Goal: Task Accomplishment & Management: Manage account settings

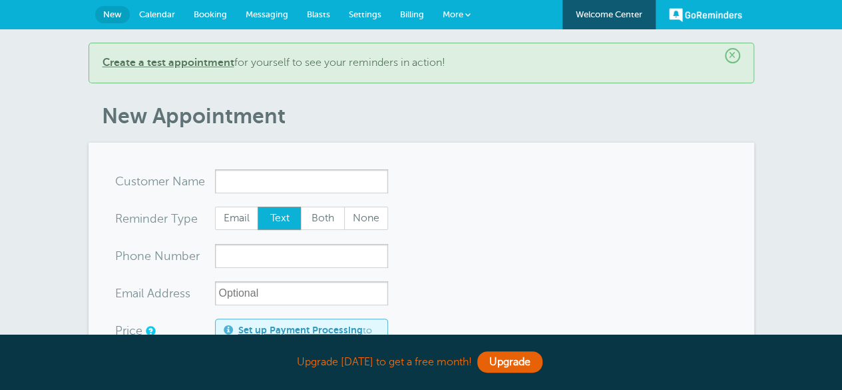
click at [149, 10] on span "Calendar" at bounding box center [157, 14] width 36 height 10
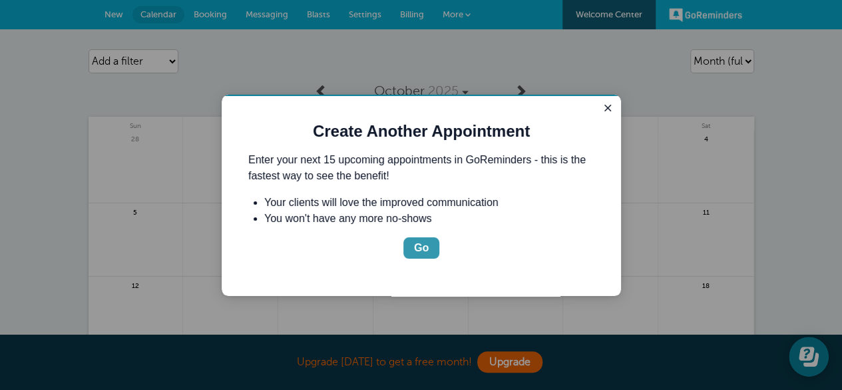
click at [413, 246] on button "Go" at bounding box center [422, 247] width 36 height 21
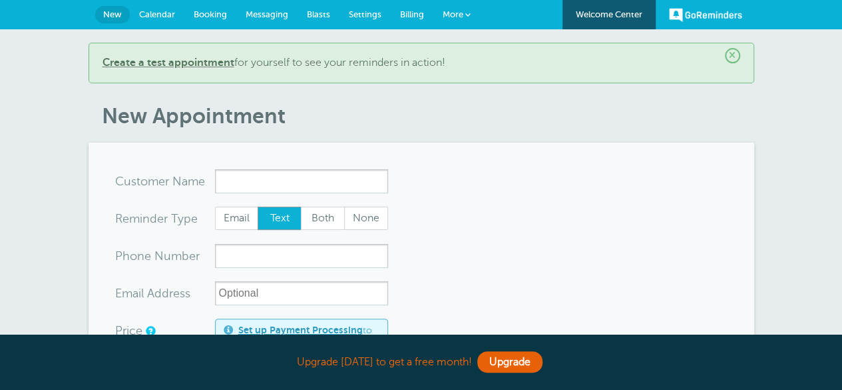
click at [162, 15] on span "Calendar" at bounding box center [157, 14] width 36 height 10
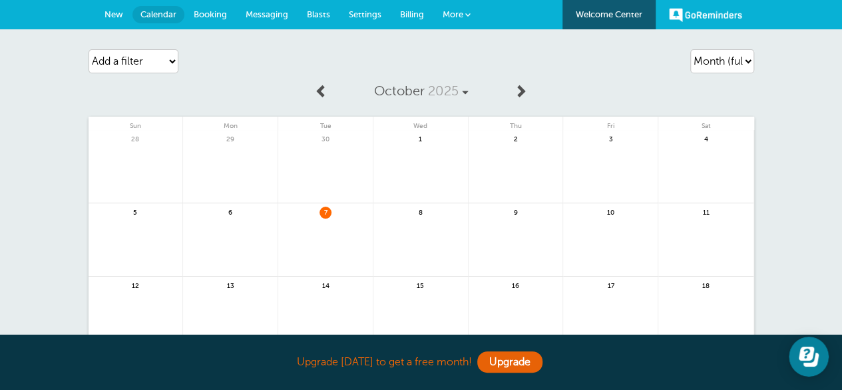
click at [214, 22] on link "Booking" at bounding box center [210, 14] width 52 height 29
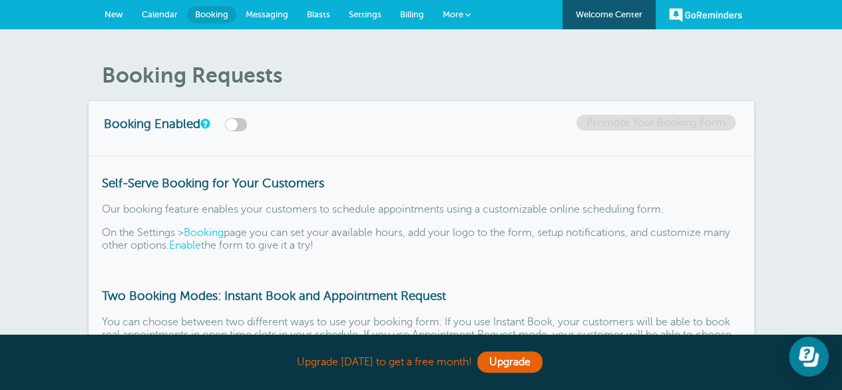
click at [267, 9] on link "Messaging" at bounding box center [266, 14] width 61 height 29
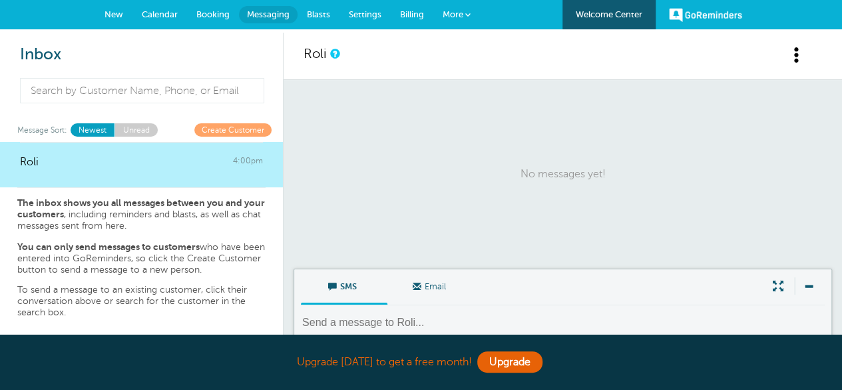
click at [317, 11] on span "Blasts" at bounding box center [318, 14] width 23 height 10
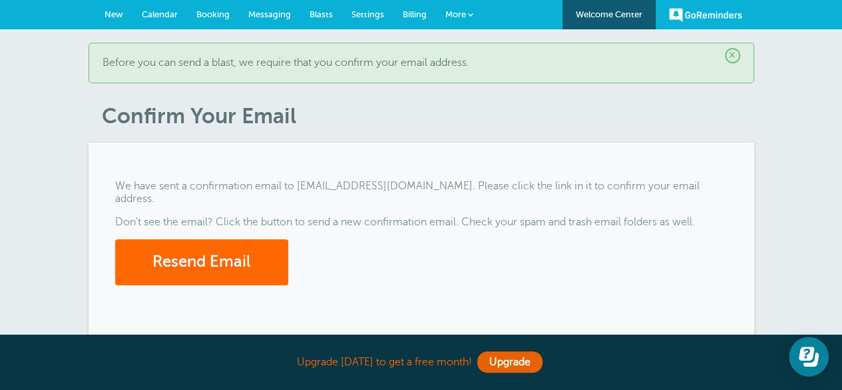
click at [376, 5] on link "Settings" at bounding box center [367, 14] width 51 height 29
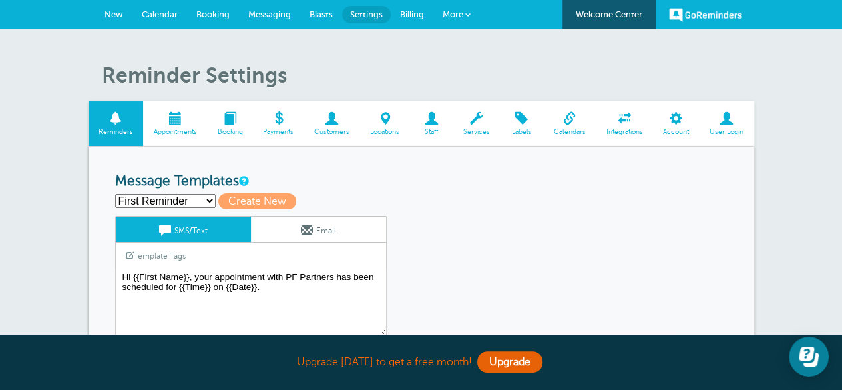
click at [453, 17] on span "More" at bounding box center [453, 14] width 21 height 10
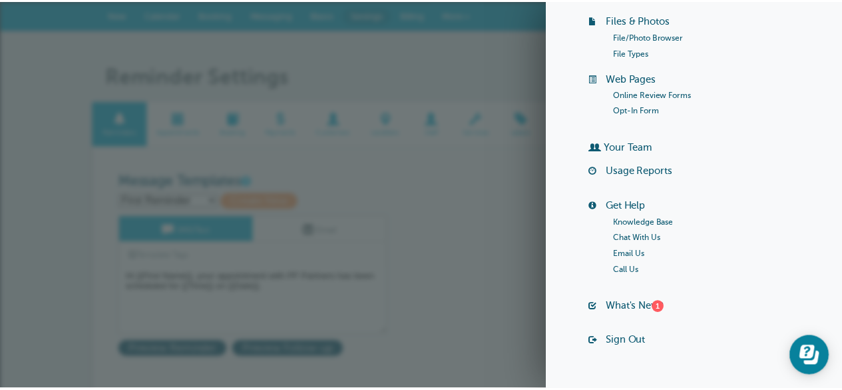
scroll to position [229, 0]
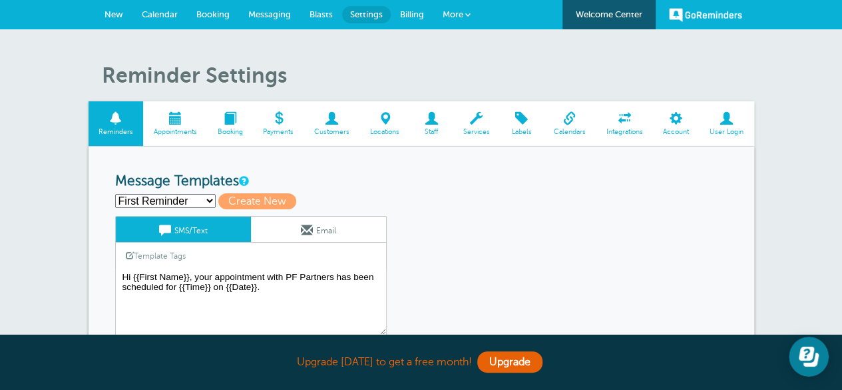
click at [581, 131] on span "Calendars" at bounding box center [569, 132] width 39 height 8
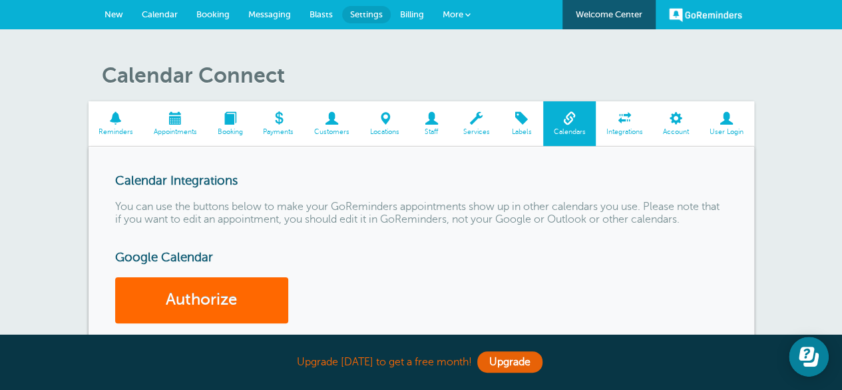
click at [422, 15] on span "Billing" at bounding box center [412, 14] width 24 height 10
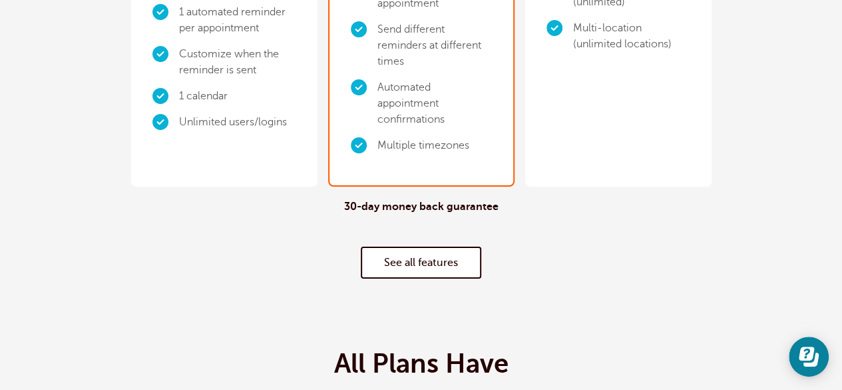
scroll to position [454, 0]
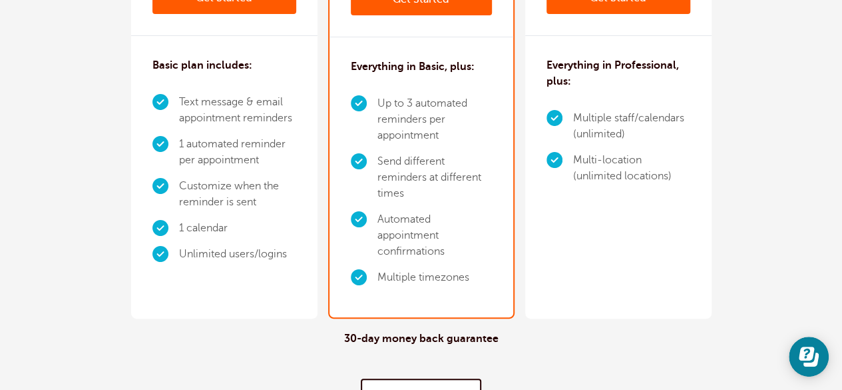
drag, startPoint x: 454, startPoint y: 229, endPoint x: 430, endPoint y: 174, distance: 60.0
click at [430, 174] on ul "Up to 3 automated reminders per appointment Send different reminders at differe…" at bounding box center [421, 191] width 141 height 200
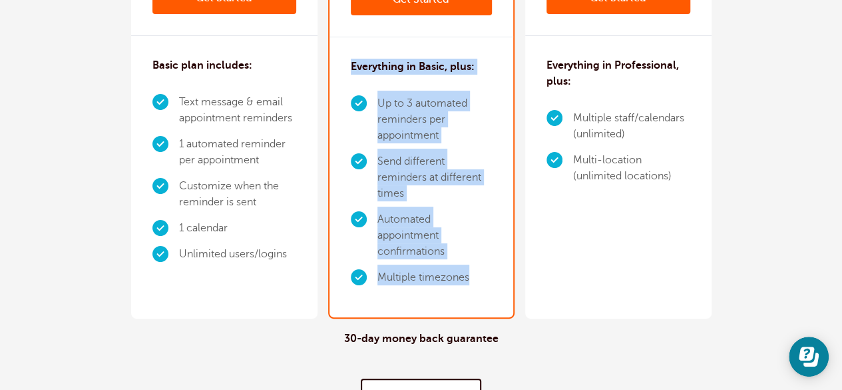
drag, startPoint x: 326, startPoint y: 65, endPoint x: 476, endPoint y: 236, distance: 227.5
click at [476, 236] on div "Everything in Basic, plus: Up to 3 automated reminders per appointment Send dif…" at bounding box center [422, 177] width 184 height 280
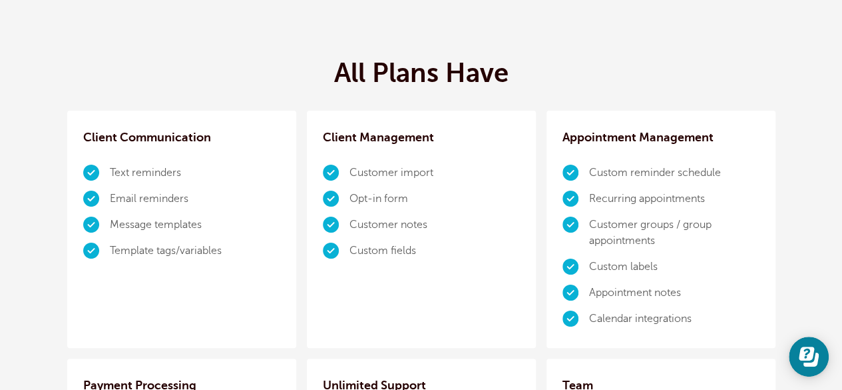
scroll to position [877, 0]
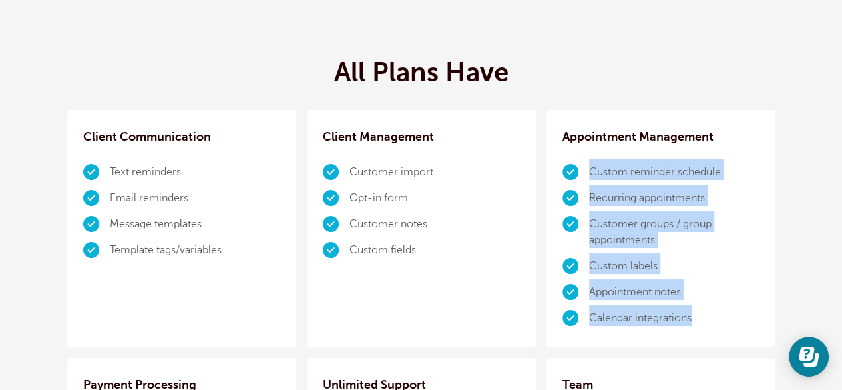
drag, startPoint x: 466, startPoint y: 167, endPoint x: 581, endPoint y: 348, distance: 214.3
click at [581, 331] on ul "Custom reminder schedule Recurring appointments Customer groups / group appoint…" at bounding box center [661, 245] width 197 height 172
click at [589, 331] on li "Calendar integrations" at bounding box center [674, 318] width 170 height 26
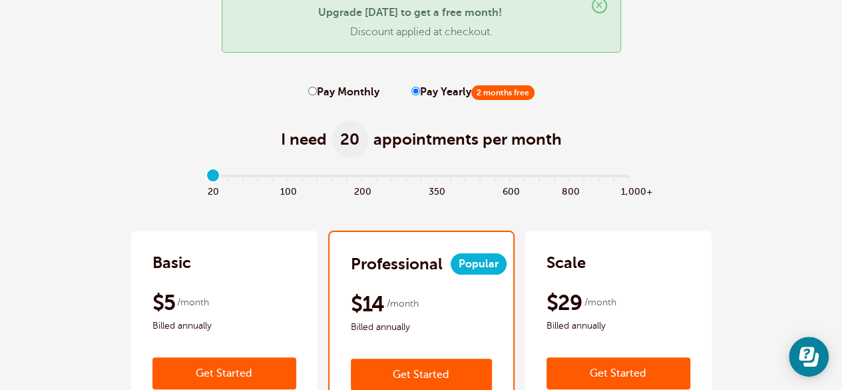
scroll to position [0, 0]
